Goal: Task Accomplishment & Management: Manage account settings

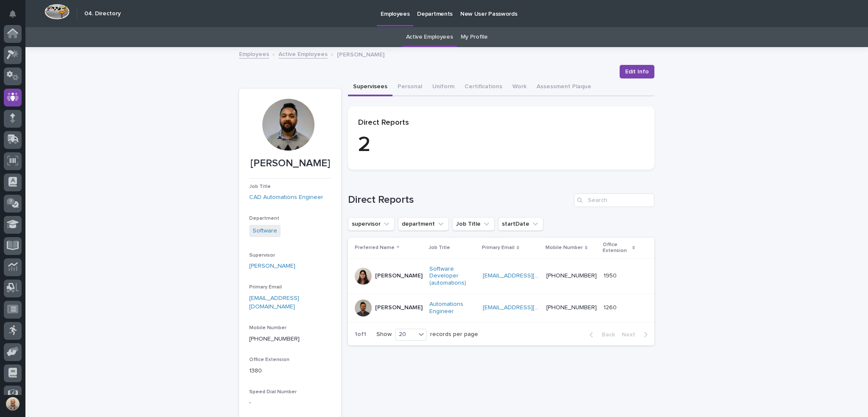
scroll to position [54, 0]
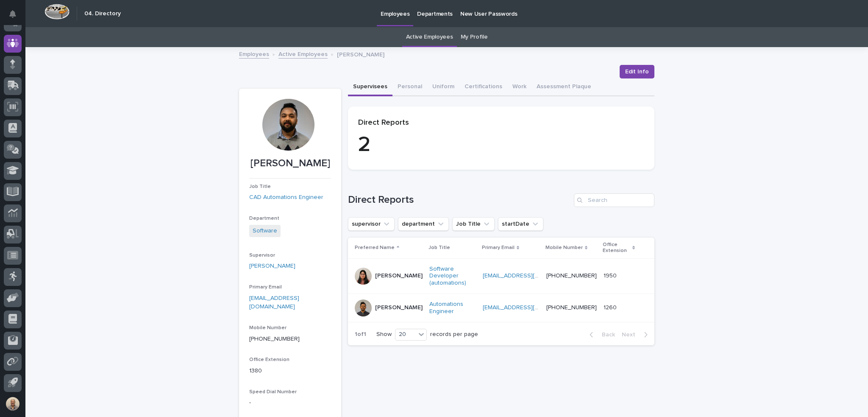
click at [426, 33] on link "Active Employees" at bounding box center [429, 37] width 47 height 20
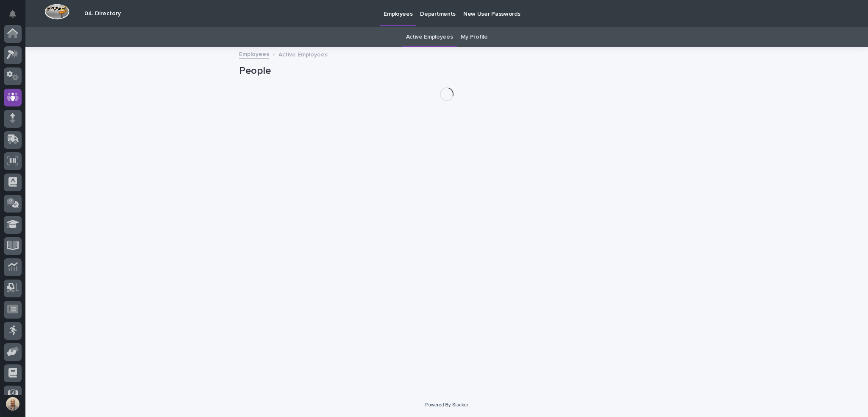
scroll to position [54, 0]
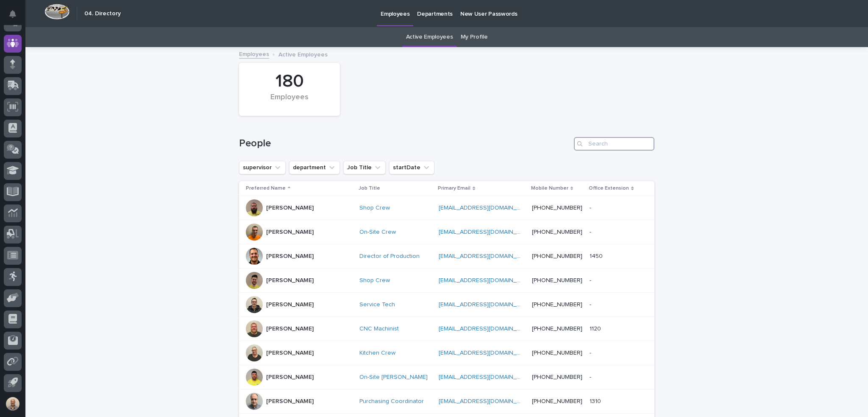
click at [592, 148] on input "Search" at bounding box center [614, 144] width 81 height 14
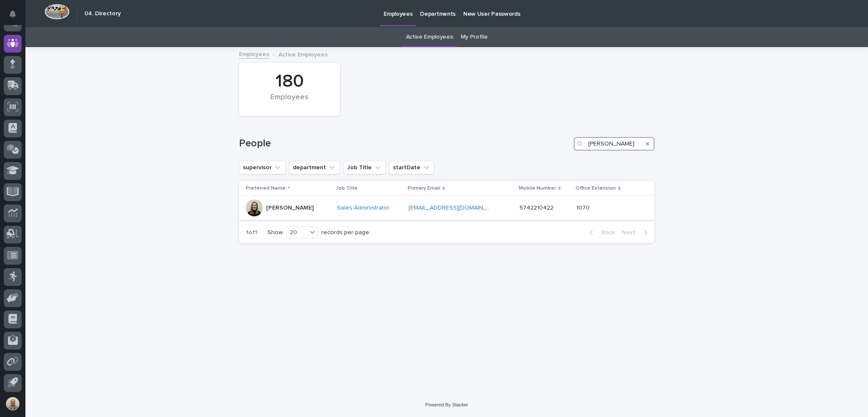
type input "michelle"
click at [308, 204] on div "Michelle Moore" at bounding box center [288, 207] width 84 height 17
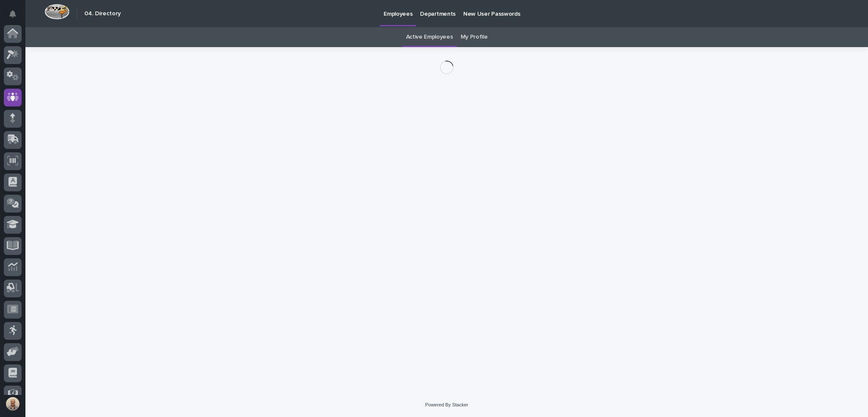
scroll to position [54, 0]
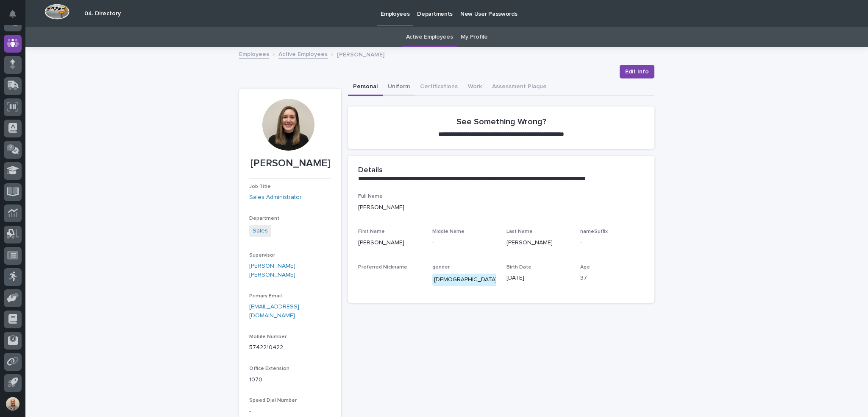
click at [396, 86] on button "Uniform" at bounding box center [399, 87] width 32 height 18
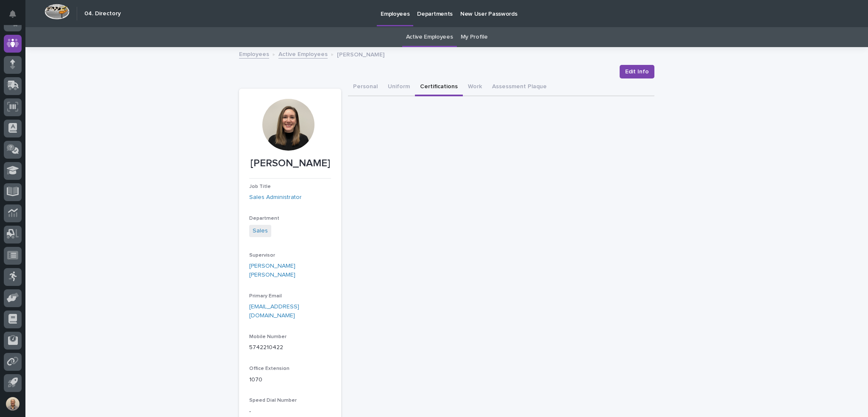
click at [423, 86] on button "Certifications" at bounding box center [439, 87] width 48 height 18
click at [466, 87] on button "Work" at bounding box center [475, 87] width 24 height 18
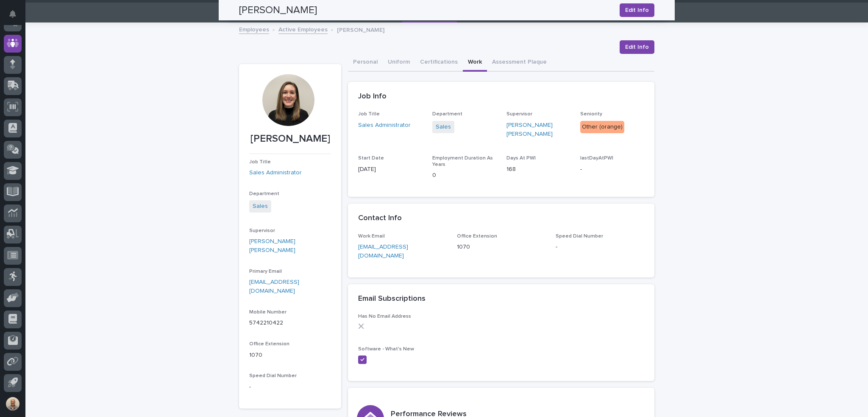
scroll to position [19, 0]
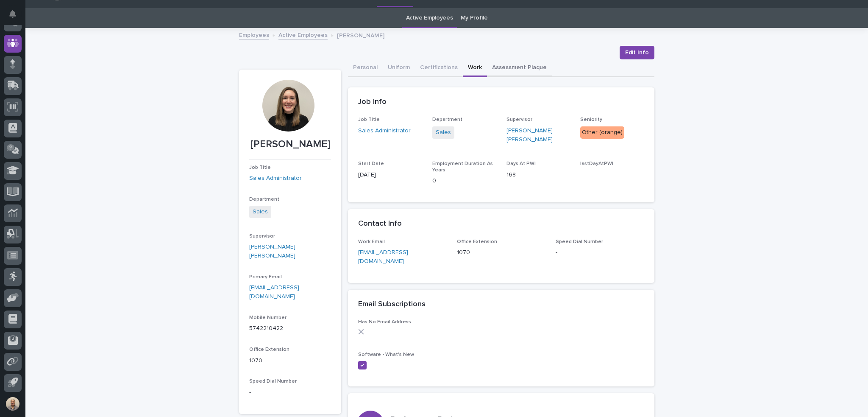
click at [509, 64] on button "Assessment Plaque" at bounding box center [519, 68] width 65 height 18
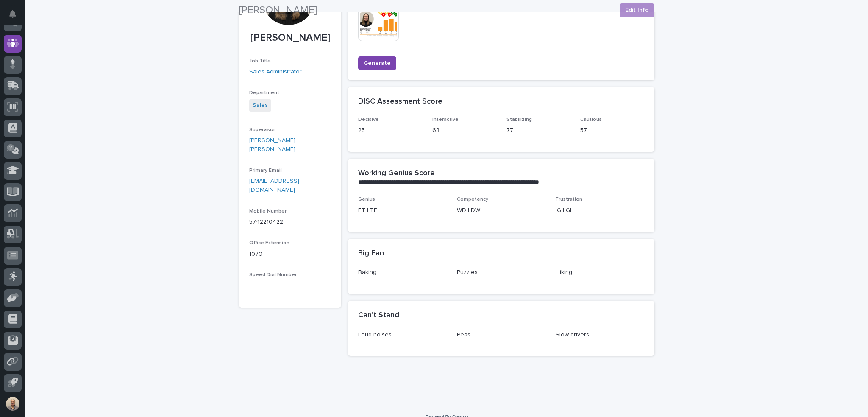
scroll to position [137, 0]
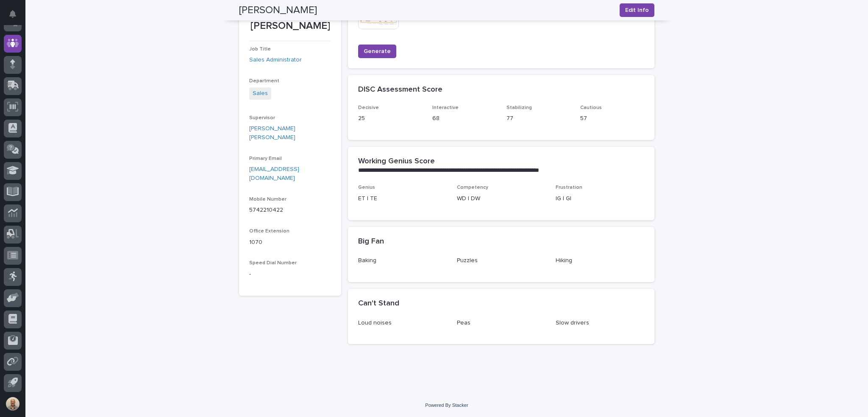
drag, startPoint x: 304, startPoint y: 12, endPoint x: 236, endPoint y: 14, distance: 67.9
click at [239, 14] on h2 "Michelle Moore" at bounding box center [278, 10] width 78 height 12
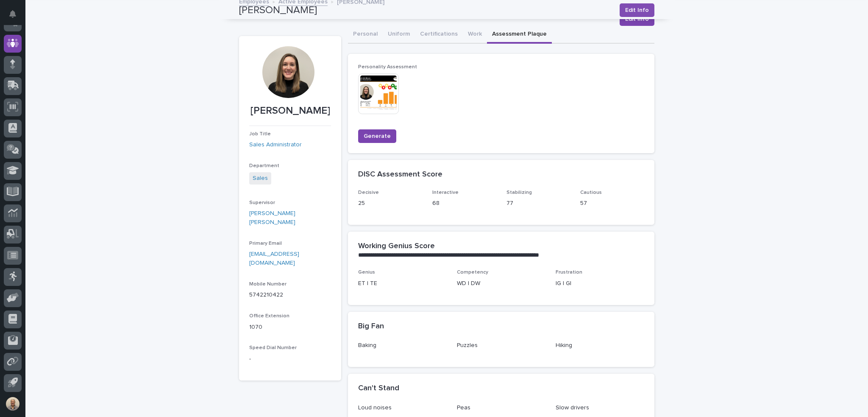
scroll to position [0, 0]
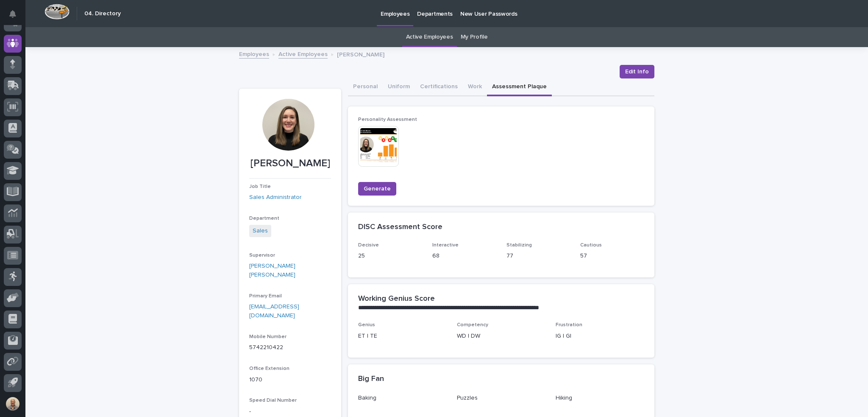
click at [404, 12] on p "Employees" at bounding box center [395, 9] width 29 height 18
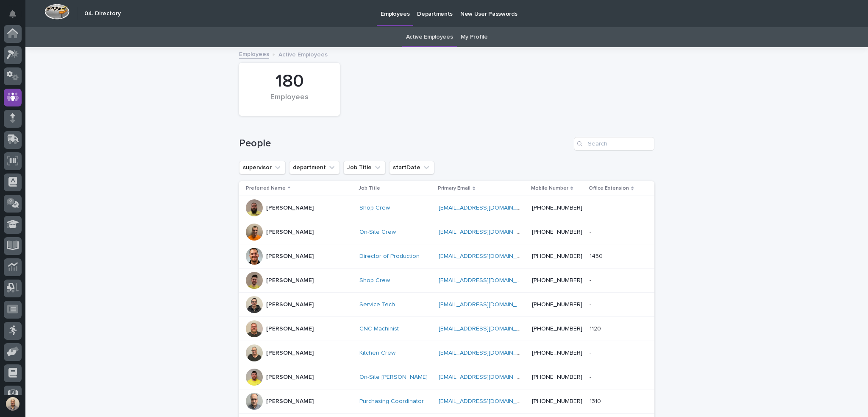
scroll to position [54, 0]
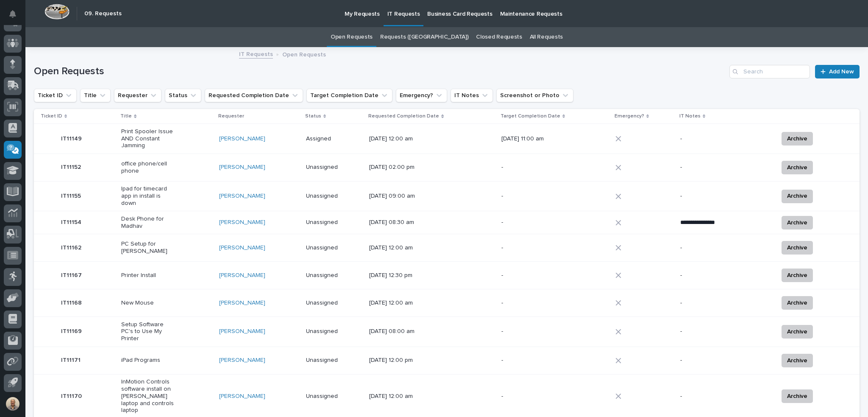
click at [151, 218] on p "Desk Phone for Madhav" at bounding box center [147, 222] width 53 height 14
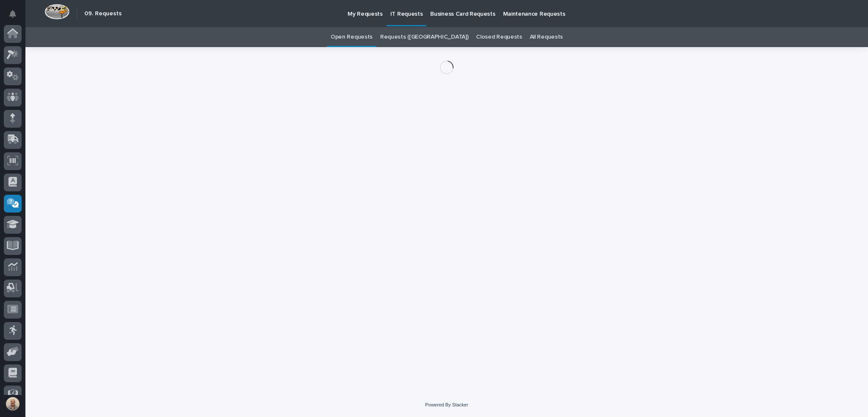
scroll to position [54, 0]
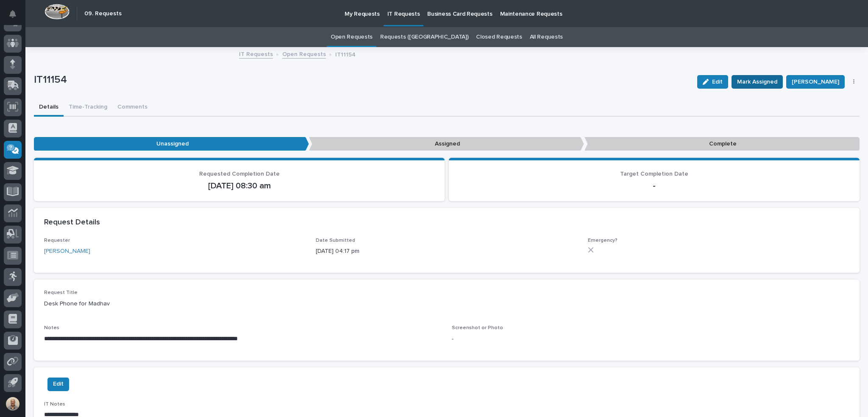
click at [774, 81] on span "Mark Assigned" at bounding box center [757, 82] width 40 height 10
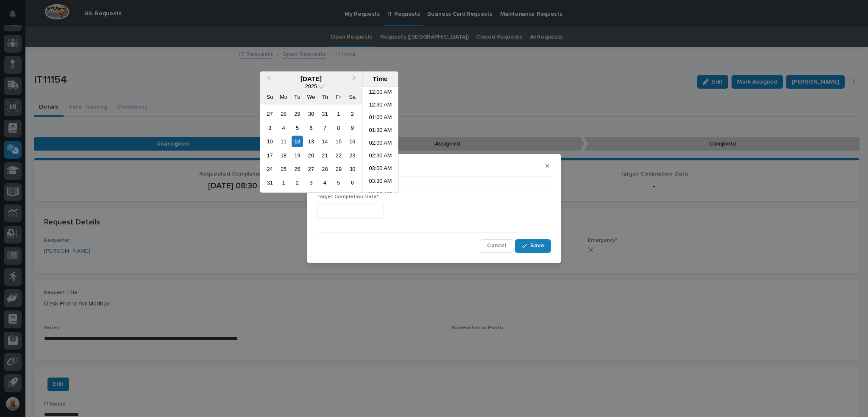
click at [371, 208] on input "text" at bounding box center [350, 211] width 67 height 15
click at [375, 139] on li "11:30 AM" at bounding box center [381, 139] width 36 height 13
type input "**********"
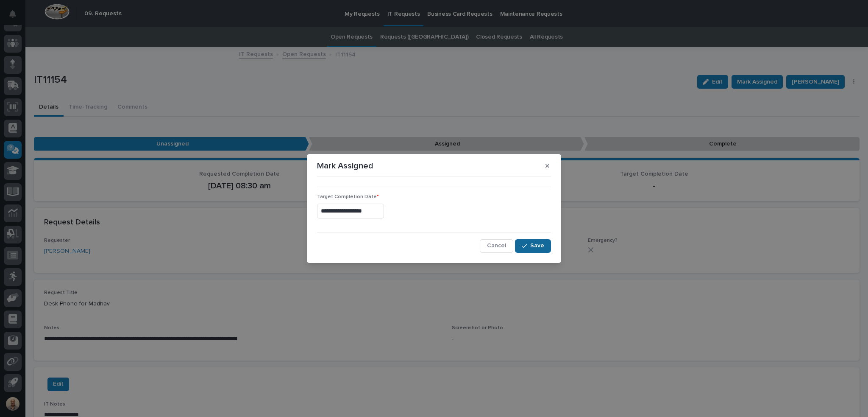
click at [542, 246] on span "Save" at bounding box center [537, 246] width 14 height 8
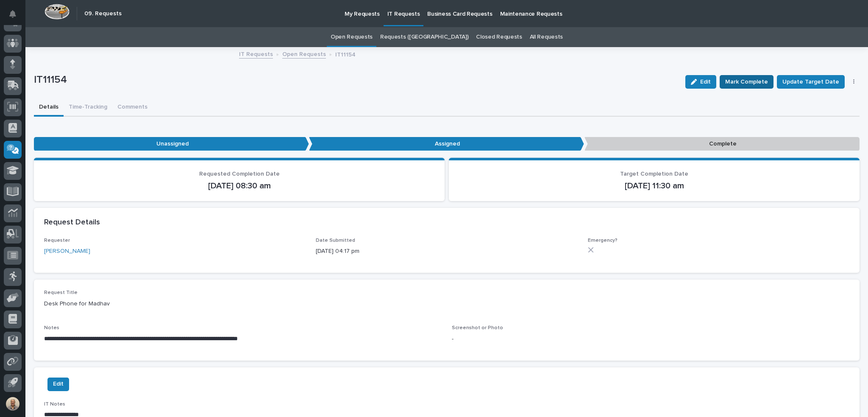
click at [766, 79] on span "Mark Complete" at bounding box center [746, 82] width 43 height 10
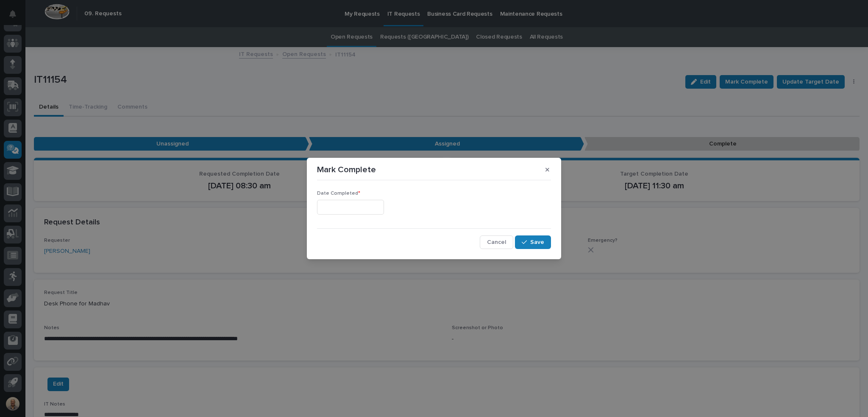
click at [384, 206] on input "text" at bounding box center [350, 207] width 67 height 15
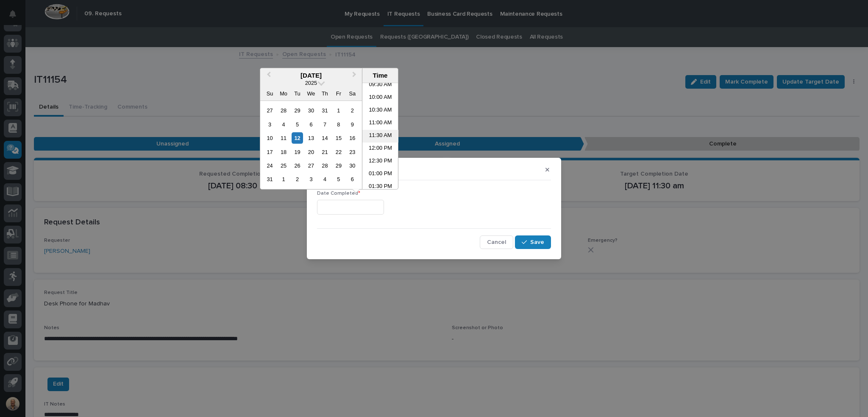
click at [379, 139] on li "11:30 AM" at bounding box center [381, 136] width 36 height 13
type input "**********"
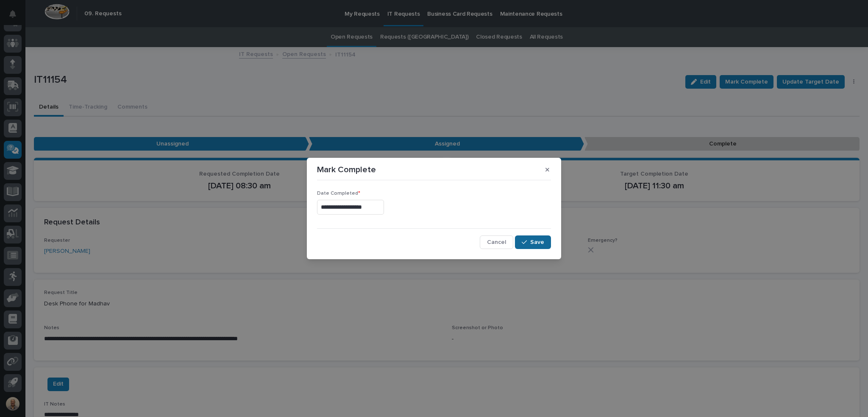
click at [542, 243] on span "Save" at bounding box center [537, 242] width 14 height 8
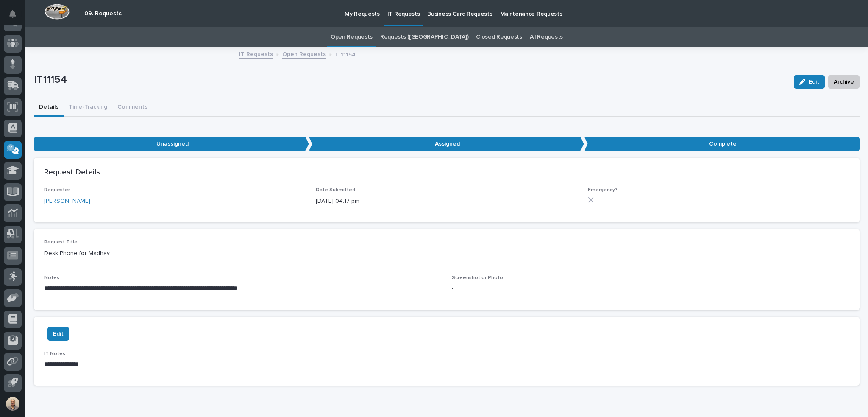
click at [371, 36] on link "Open Requests" at bounding box center [352, 37] width 42 height 20
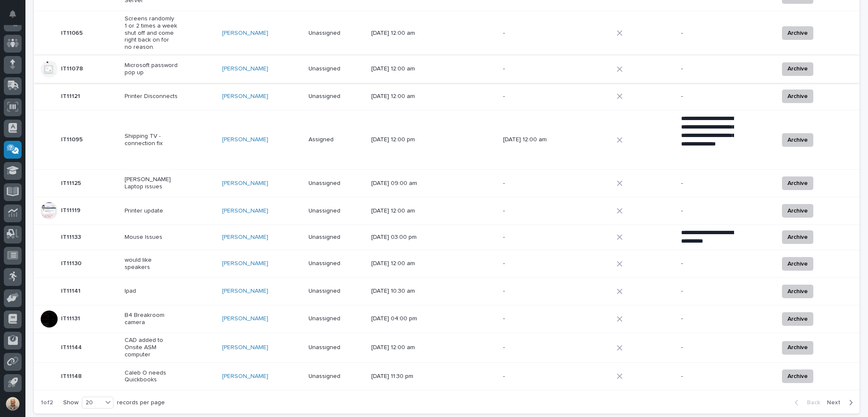
scroll to position [382, 0]
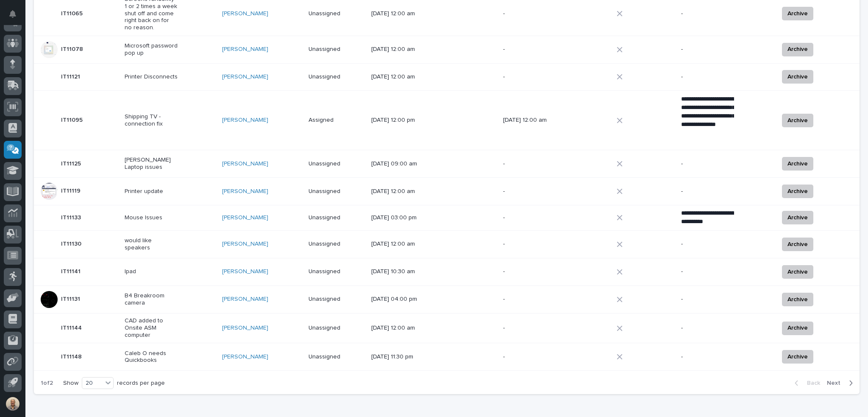
click at [357, 324] on p "Unassigned" at bounding box center [335, 327] width 53 height 7
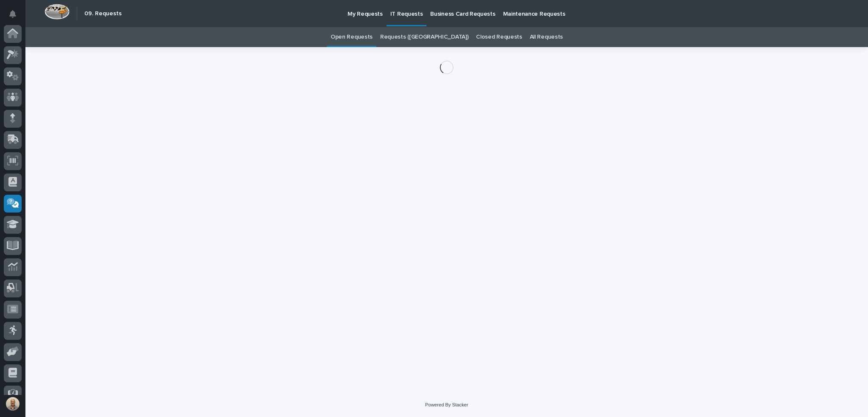
scroll to position [54, 0]
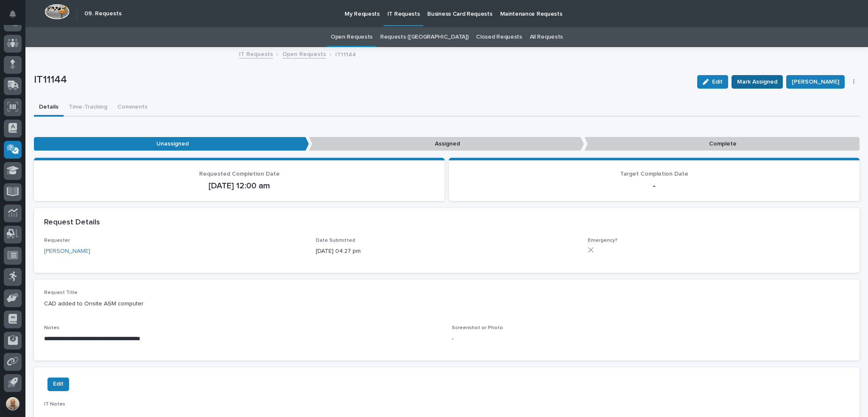
click at [765, 81] on span "Mark Assigned" at bounding box center [757, 82] width 40 height 10
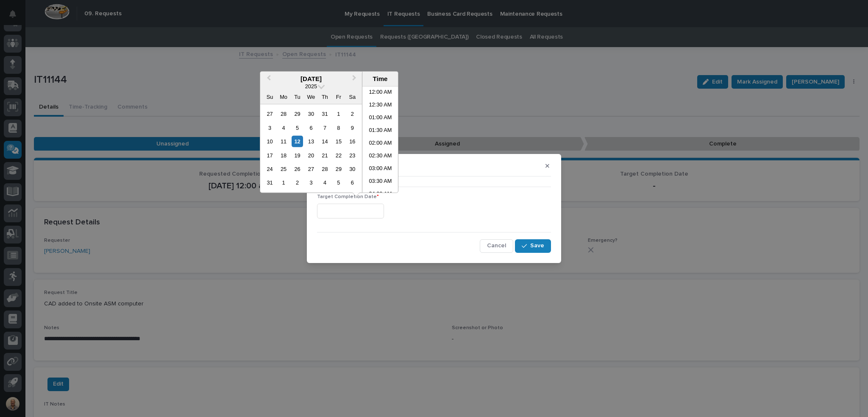
click at [360, 211] on input "text" at bounding box center [350, 211] width 67 height 15
click at [383, 137] on li "11:30 AM" at bounding box center [381, 139] width 36 height 13
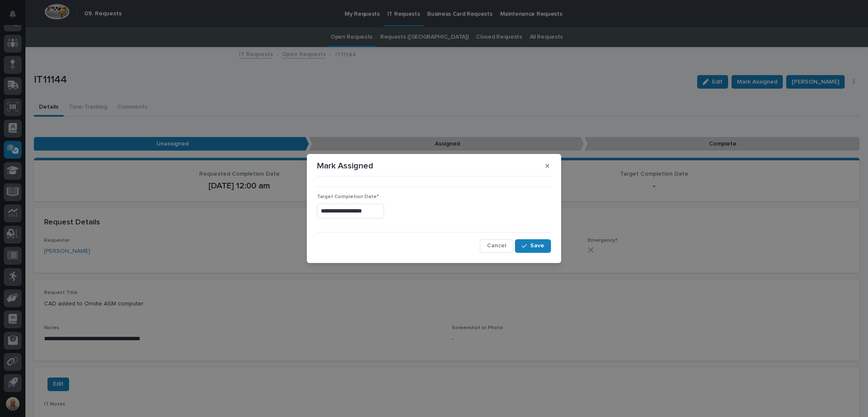
type input "**********"
click at [548, 247] on button "Save" at bounding box center [533, 246] width 36 height 14
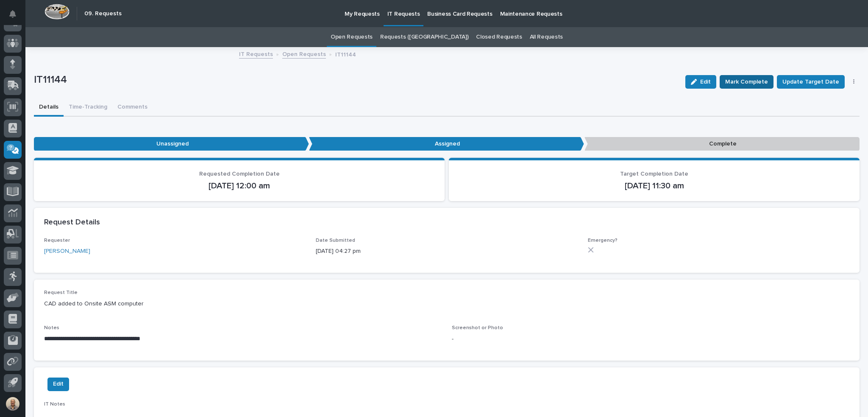
click at [755, 81] on span "Mark Complete" at bounding box center [746, 82] width 43 height 10
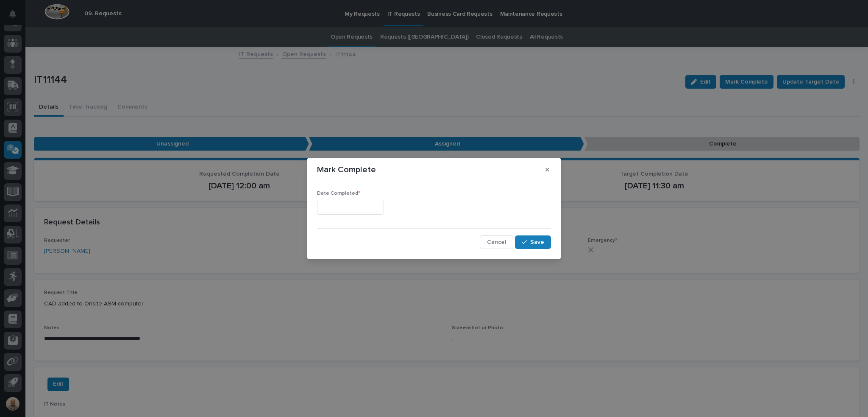
drag, startPoint x: 371, startPoint y: 206, endPoint x: 370, endPoint y: 211, distance: 5.4
click at [371, 206] on input "text" at bounding box center [350, 207] width 67 height 15
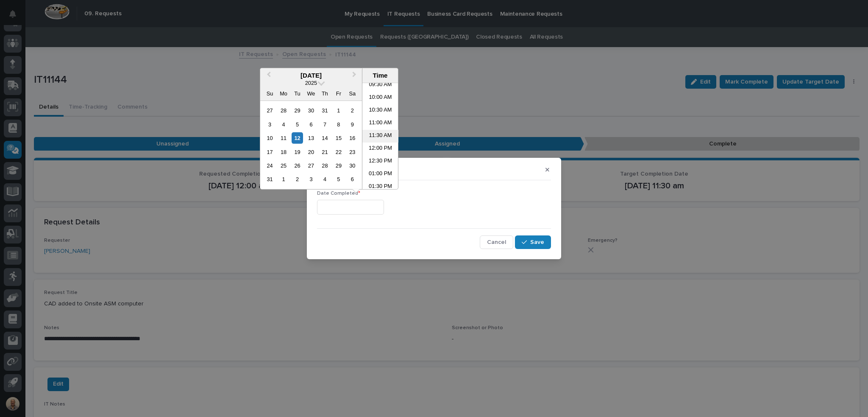
click at [377, 135] on li "11:30 AM" at bounding box center [381, 136] width 36 height 13
type input "**********"
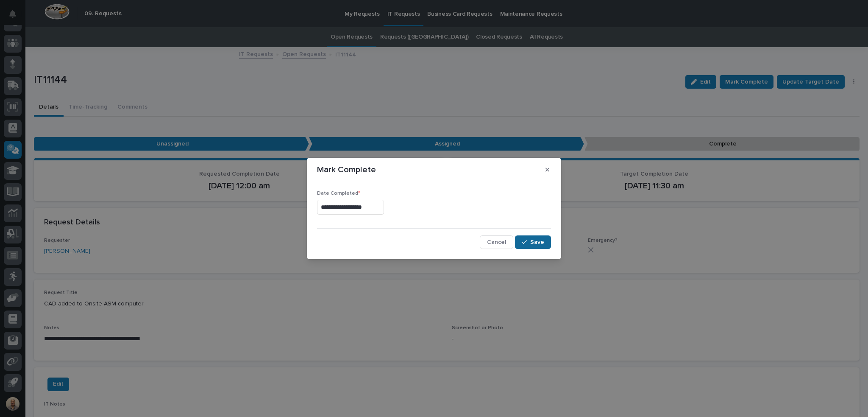
click at [536, 242] on span "Save" at bounding box center [537, 242] width 14 height 8
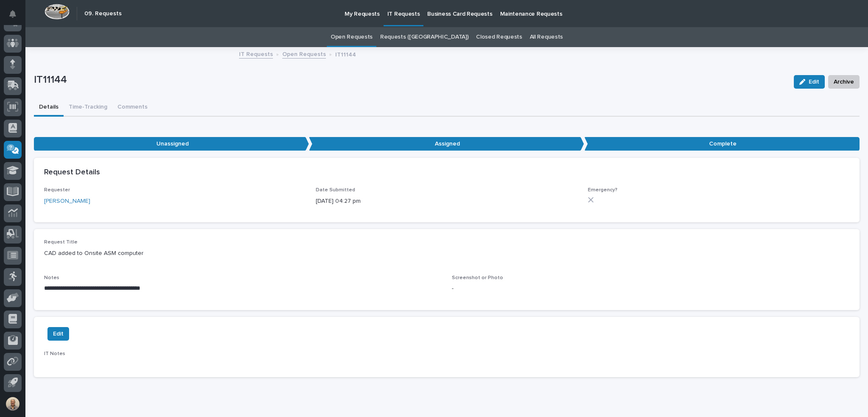
click at [373, 38] on link "Open Requests" at bounding box center [352, 37] width 42 height 20
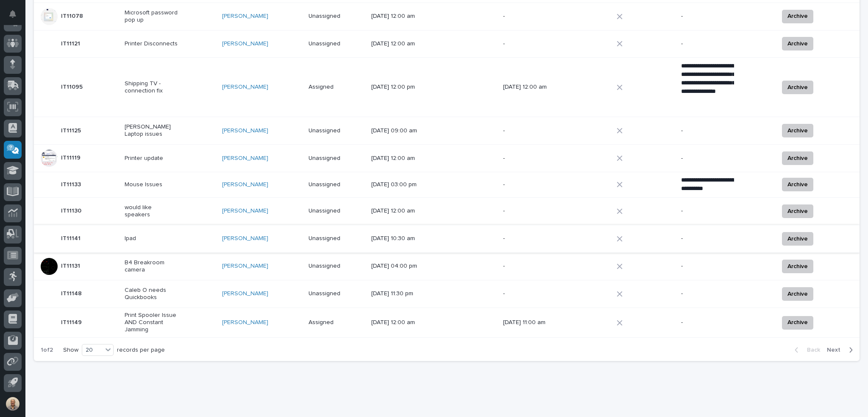
scroll to position [420, 0]
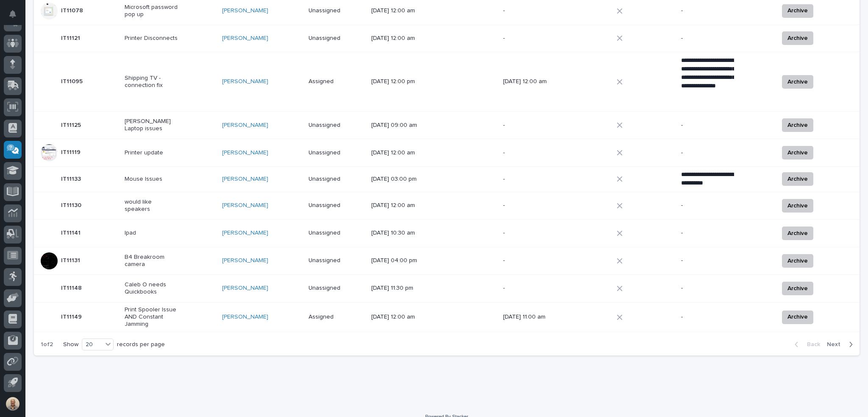
click at [831, 340] on span "Next" at bounding box center [836, 344] width 19 height 8
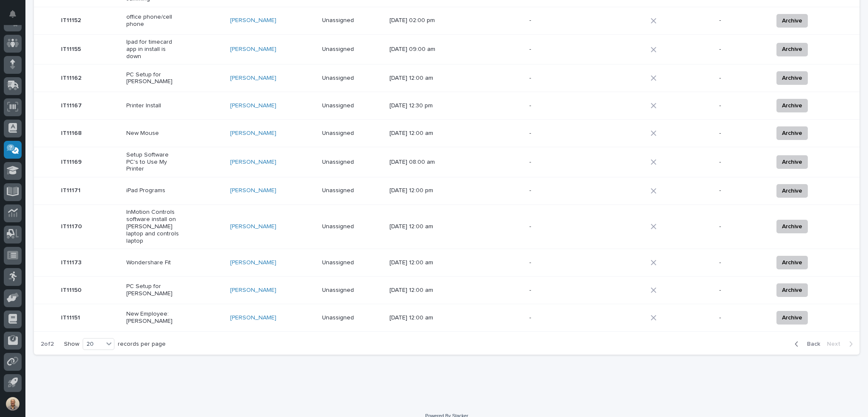
scroll to position [117, 0]
click at [154, 151] on div "Setup Software PC's to Use My Printer" at bounding box center [152, 160] width 53 height 23
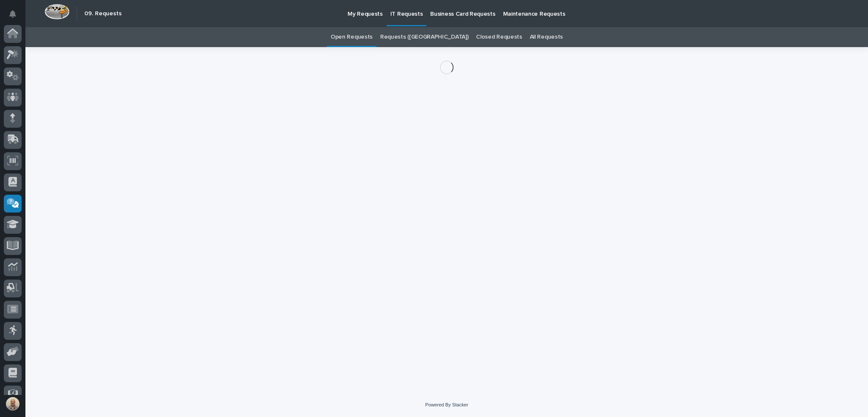
scroll to position [54, 0]
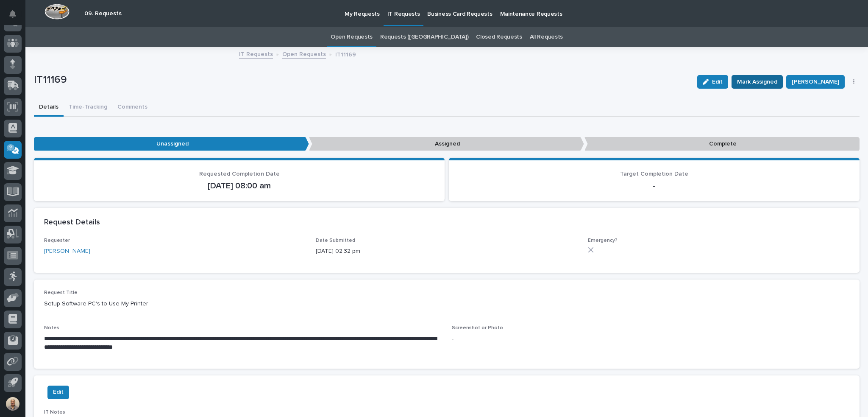
click at [757, 81] on span "Mark Assigned" at bounding box center [757, 82] width 40 height 10
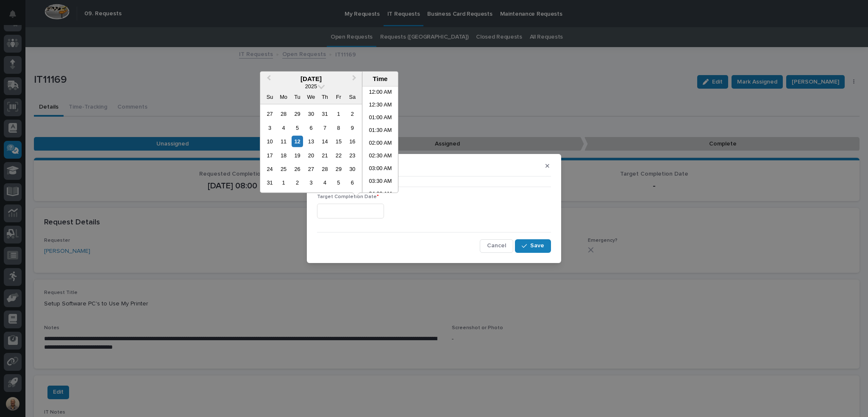
click at [350, 210] on input "text" at bounding box center [350, 211] width 67 height 15
click at [377, 139] on li "11:30 AM" at bounding box center [381, 139] width 36 height 13
type input "**********"
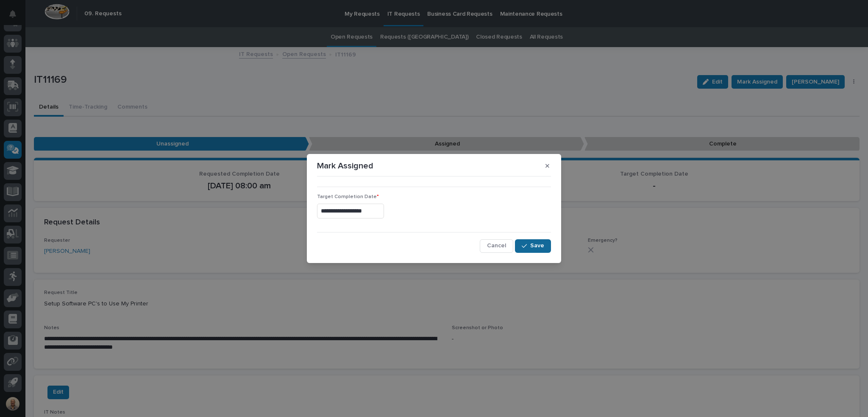
click at [541, 246] on span "Save" at bounding box center [537, 246] width 14 height 8
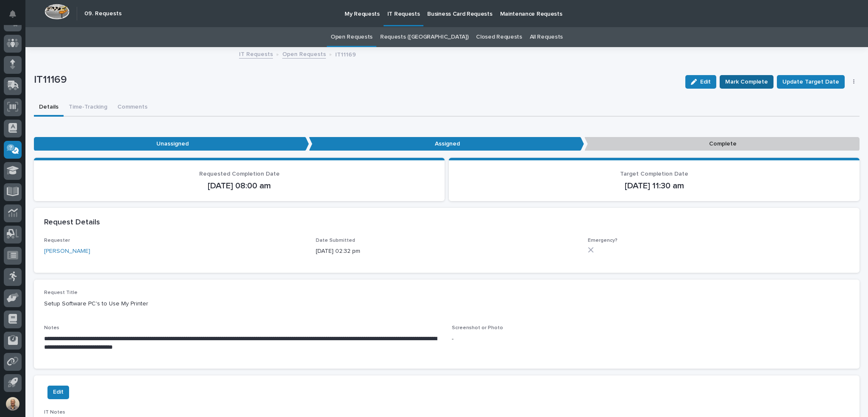
click at [745, 81] on span "Mark Complete" at bounding box center [746, 82] width 43 height 10
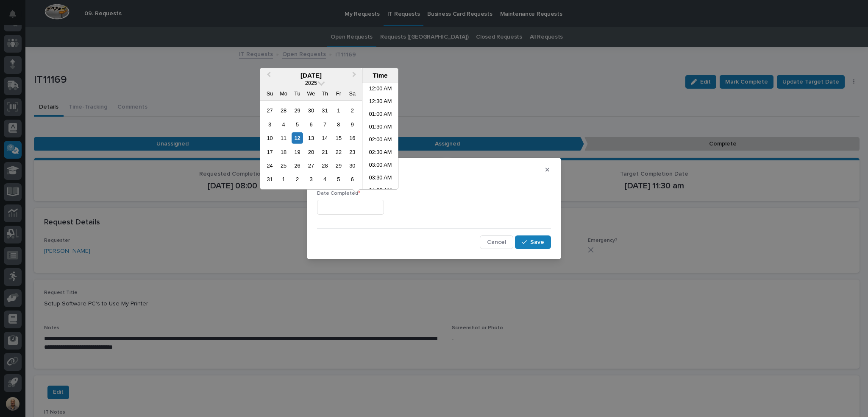
click at [371, 203] on input "text" at bounding box center [350, 207] width 67 height 15
click at [374, 134] on li "11:30 AM" at bounding box center [381, 136] width 36 height 13
type input "**********"
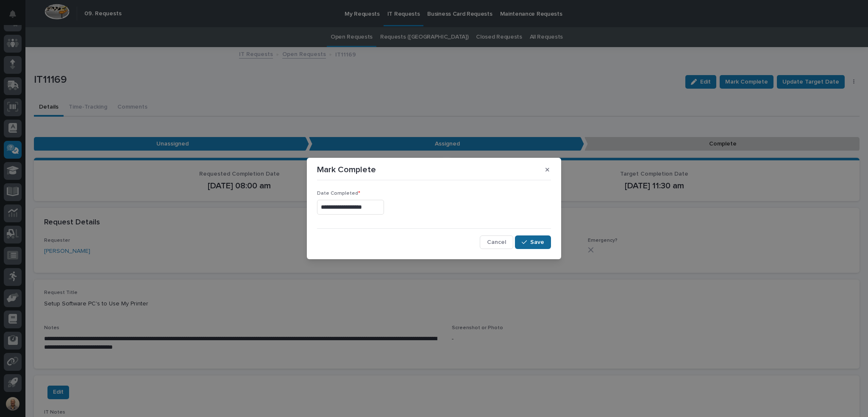
click at [533, 238] on span "Save" at bounding box center [537, 242] width 14 height 8
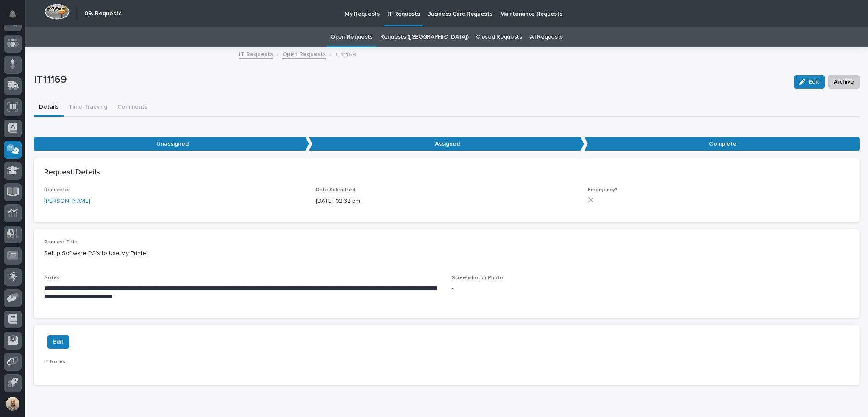
click at [373, 36] on link "Open Requests" at bounding box center [352, 37] width 42 height 20
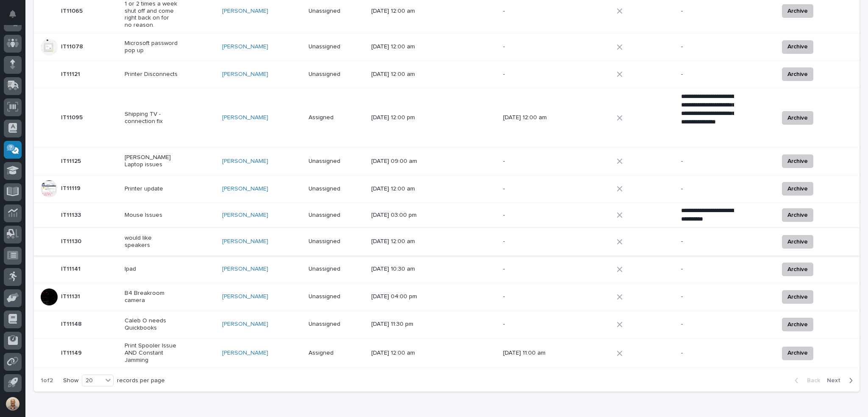
scroll to position [420, 0]
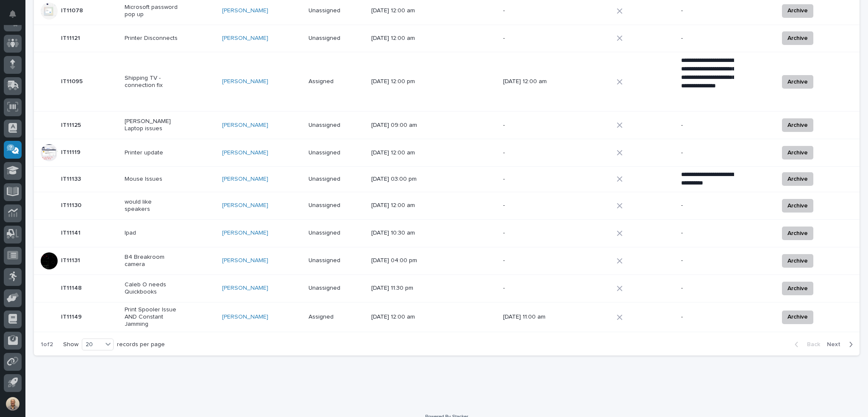
click at [833, 340] on span "Next" at bounding box center [836, 344] width 19 height 8
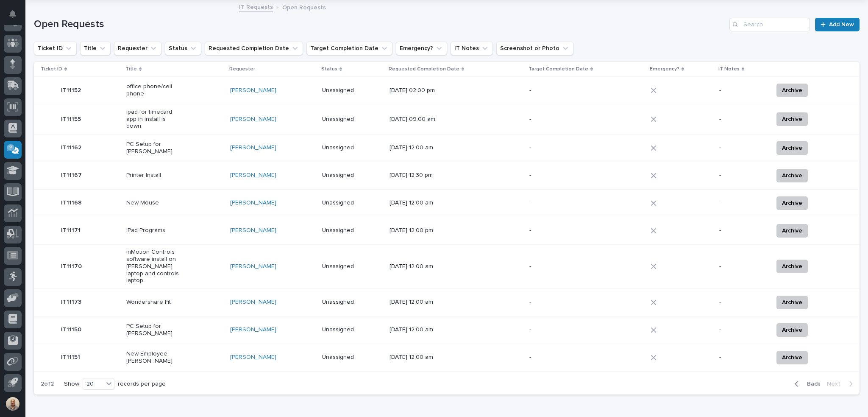
scroll to position [85, 0]
